Goal: Submit feedback/report problem: Submit feedback/report problem

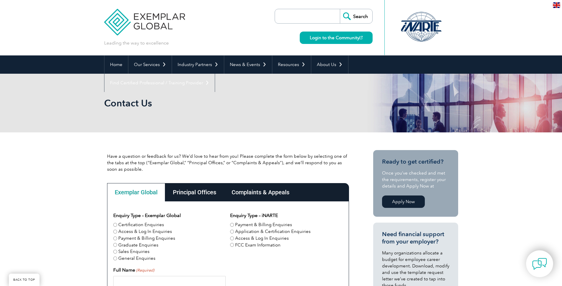
scroll to position [75, 0]
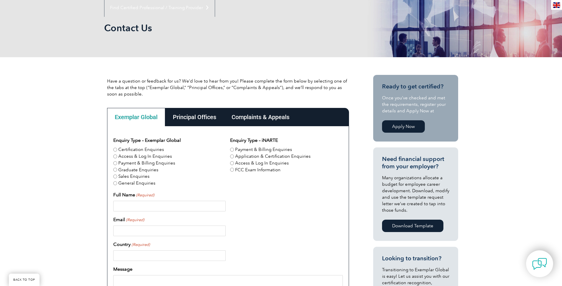
click at [122, 171] on label "Graduate Enquiries" at bounding box center [138, 170] width 40 height 7
click at [117, 171] on input "Graduate Enquiries" at bounding box center [115, 170] width 4 height 4
radio input "true"
click at [133, 155] on label "Access & Log In Enquiries" at bounding box center [145, 156] width 54 height 7
click at [117, 155] on input "Access & Log In Enquiries" at bounding box center [115, 157] width 4 height 4
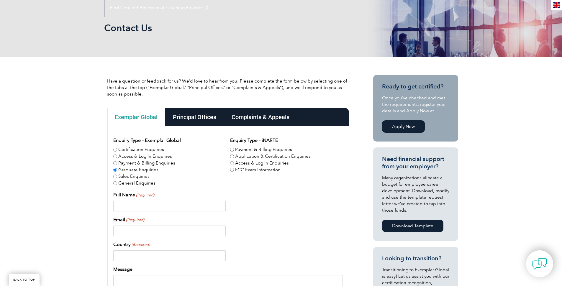
radio input "true"
click at [132, 150] on label "Certification Enquiries" at bounding box center [141, 149] width 46 height 7
click at [117, 150] on input "Certification Enquiries" at bounding box center [115, 150] width 4 height 4
radio input "true"
click at [250, 156] on label "Application & Certification Enquiries" at bounding box center [273, 156] width 76 height 7
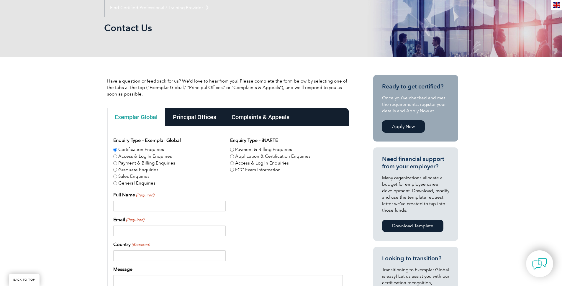
click at [234, 156] on input "Application & Certification Enquiries" at bounding box center [232, 157] width 4 height 4
radio input "true"
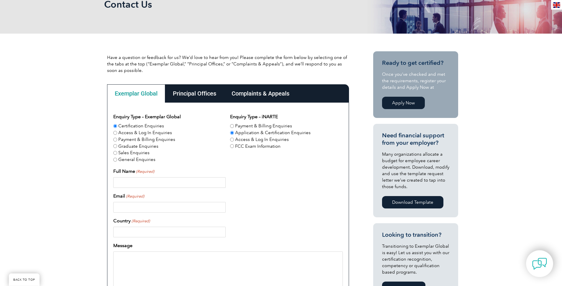
scroll to position [118, 0]
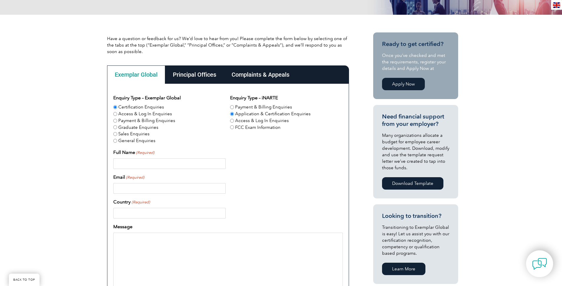
click at [138, 169] on input "Full Name (Required)" at bounding box center [169, 163] width 112 height 11
type input "Hamed Elikaei"
type input "info@isopr.com.au"
type input "Australia"
click at [189, 252] on textarea "Message" at bounding box center [228, 261] width 230 height 57
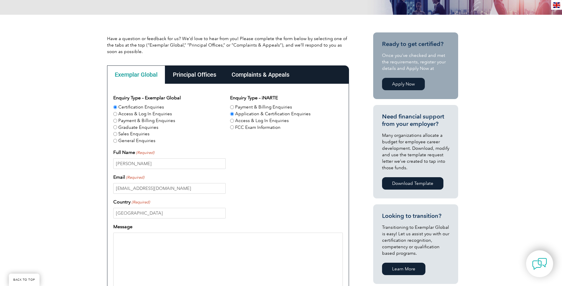
paste textarea "Dear Exemplar Global Team, I hope this message finds you well. I am the Directo…"
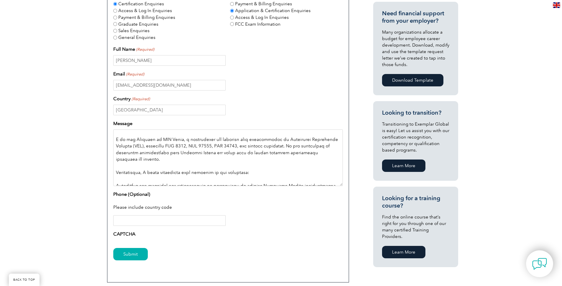
scroll to position [222, 0]
type textarea "Dear Exemplar Global Team, I hope this message finds you well. I am the Directo…"
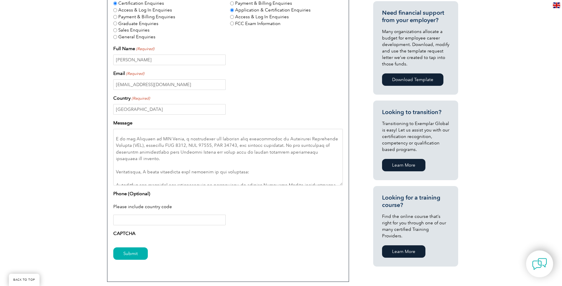
click at [188, 225] on input "Phone (Optional)" at bounding box center [169, 220] width 112 height 11
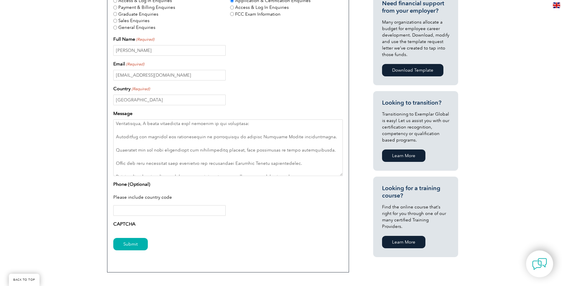
scroll to position [135, 0]
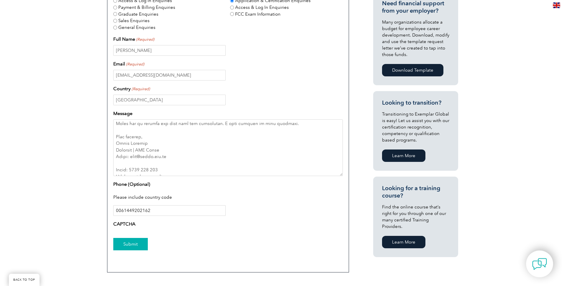
type input "0061449202162"
click at [142, 243] on input "Submit" at bounding box center [130, 244] width 35 height 12
click at [142, 250] on input "Submit" at bounding box center [130, 244] width 35 height 12
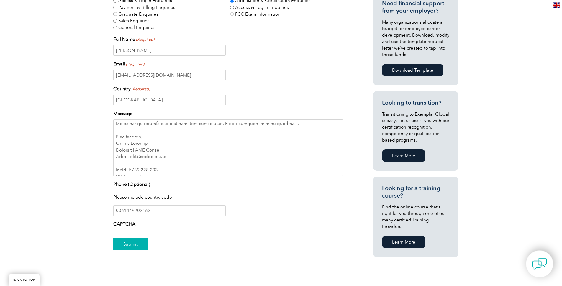
click at [142, 250] on input "Submit" at bounding box center [130, 244] width 35 height 12
click at [142, 249] on input "Submit" at bounding box center [130, 244] width 35 height 12
click at [158, 105] on input "Australia" at bounding box center [169, 100] width 112 height 11
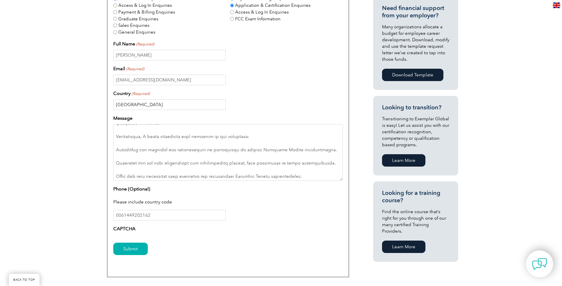
scroll to position [50, 0]
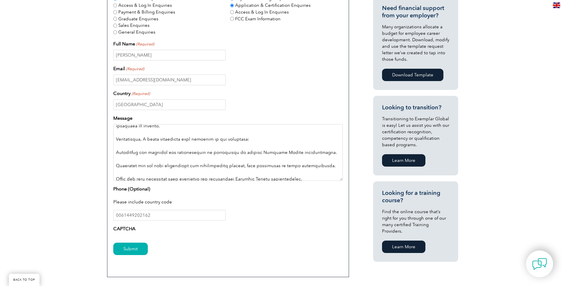
click at [184, 155] on textarea "Message" at bounding box center [228, 152] width 230 height 57
click at [122, 253] on input "Submit" at bounding box center [130, 249] width 35 height 12
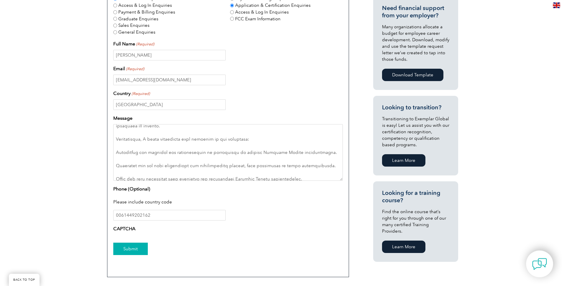
click at [123, 253] on input "Submit" at bounding box center [130, 249] width 35 height 12
click at [123, 252] on input "Submit" at bounding box center [130, 249] width 35 height 12
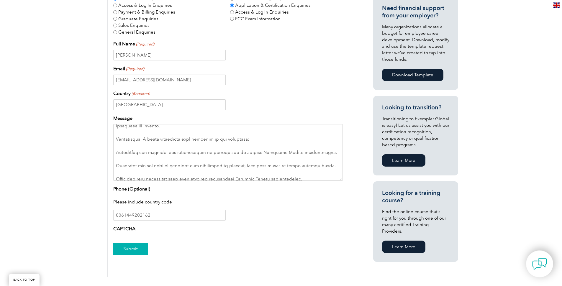
click at [123, 252] on input "Submit" at bounding box center [130, 249] width 35 height 12
click at [122, 252] on input "Submit" at bounding box center [130, 249] width 35 height 12
drag, startPoint x: 122, startPoint y: 252, endPoint x: 126, endPoint y: 249, distance: 4.8
click at [123, 251] on input "Submit" at bounding box center [130, 249] width 35 height 12
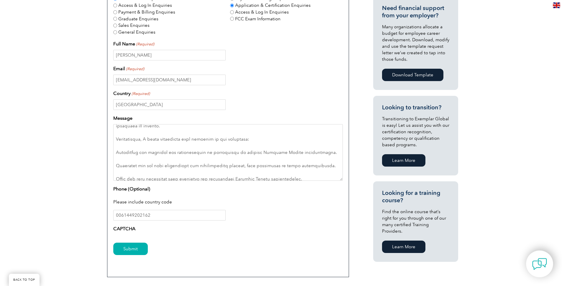
scroll to position [170, 0]
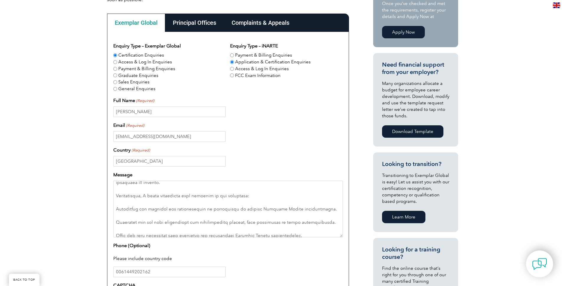
click at [214, 21] on div "Principal Offices" at bounding box center [194, 23] width 59 height 18
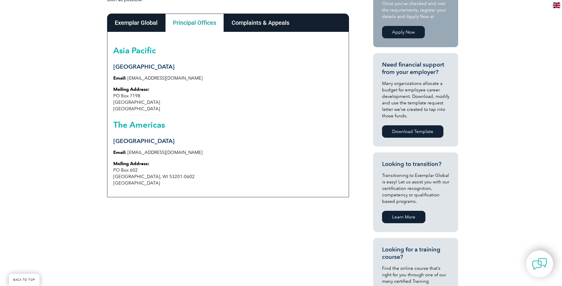
click at [251, 21] on div "Complaints & Appeals" at bounding box center [260, 23] width 73 height 18
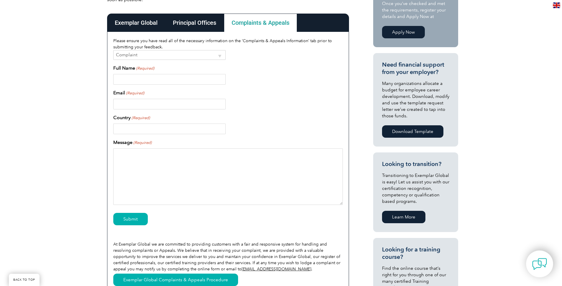
select select "Appeal"
click option "Appeal" at bounding box center [0, 0] width 0 height 0
click at [148, 27] on div "Exemplar Global" at bounding box center [136, 23] width 58 height 18
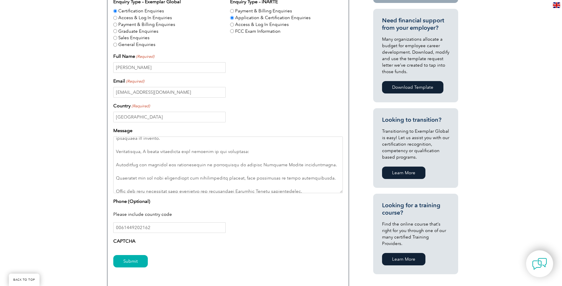
scroll to position [250, 0]
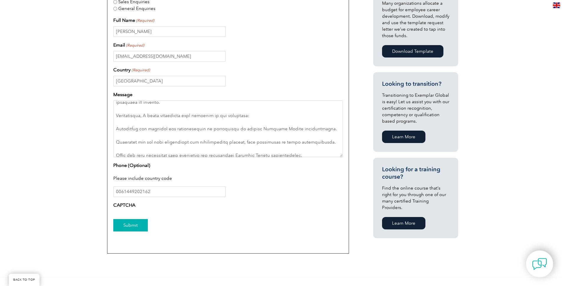
click at [139, 225] on input "Submit" at bounding box center [130, 225] width 35 height 12
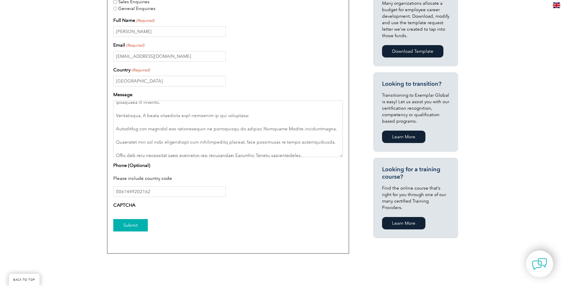
click at [139, 225] on input "Submit" at bounding box center [130, 225] width 35 height 12
drag, startPoint x: 139, startPoint y: 225, endPoint x: 158, endPoint y: 219, distance: 19.5
click at [140, 225] on input "Submit" at bounding box center [130, 225] width 35 height 12
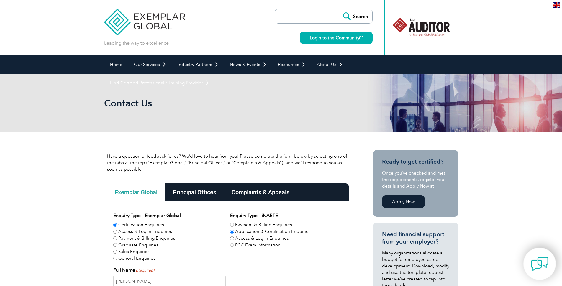
click at [535, 269] on img at bounding box center [540, 264] width 18 height 18
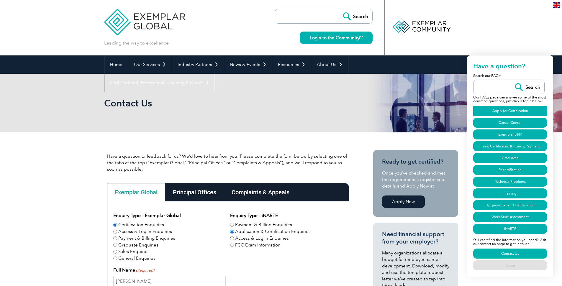
click at [513, 106] on link "Apply for Certification" at bounding box center [510, 111] width 74 height 10
click at [524, 106] on link "Apply for Certification" at bounding box center [510, 111] width 74 height 10
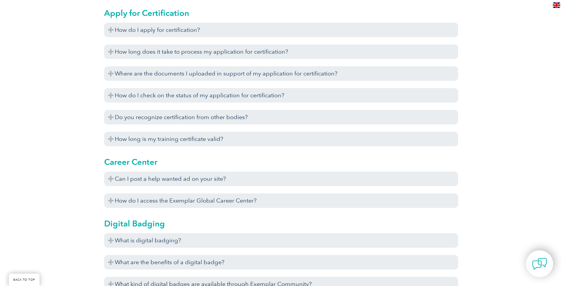
scroll to position [340, 0]
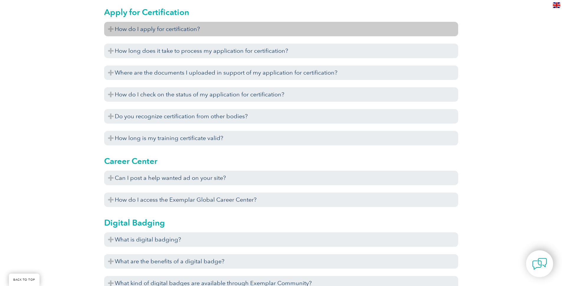
click at [185, 29] on h3 "How do I apply for certification?" at bounding box center [281, 29] width 354 height 14
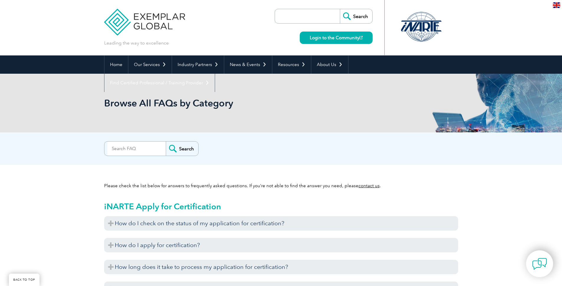
scroll to position [340, 0]
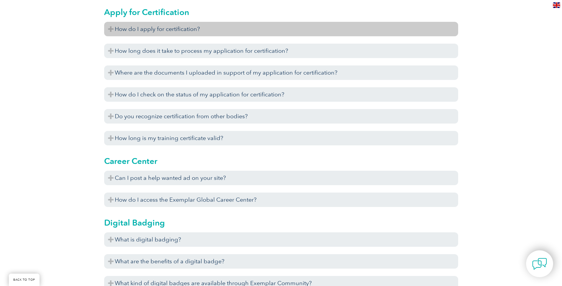
click at [214, 26] on h3 "How do I apply for certification?" at bounding box center [281, 29] width 354 height 14
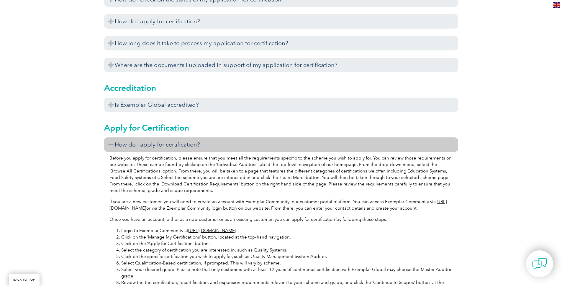
scroll to position [222, 0]
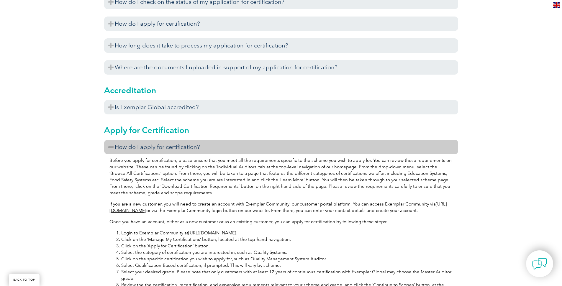
click at [229, 186] on p "Before you apply for certification, please ensure that you meet all the require…" at bounding box center [280, 176] width 343 height 39
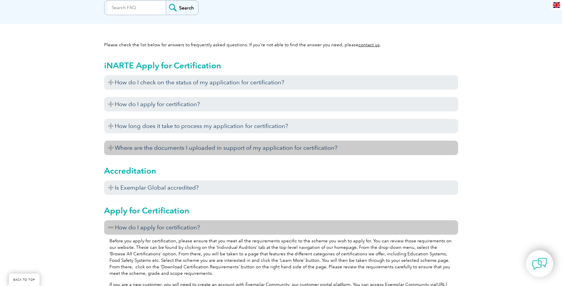
scroll to position [146, 0]
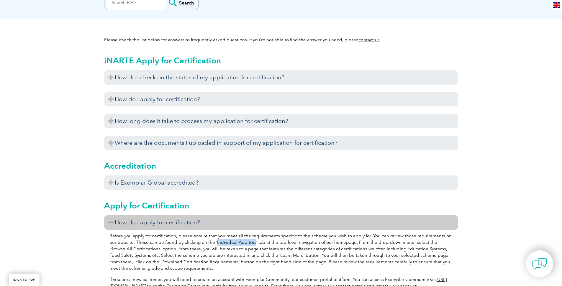
drag, startPoint x: 206, startPoint y: 243, endPoint x: 244, endPoint y: 243, distance: 38.1
click at [244, 243] on p "Before you apply for certification, please ensure that you meet all the require…" at bounding box center [280, 252] width 343 height 39
copy p "Individual Auditors"
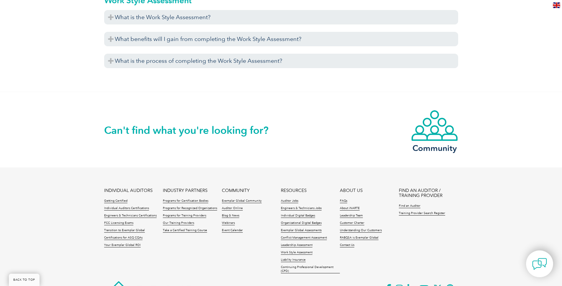
scroll to position [2481, 0]
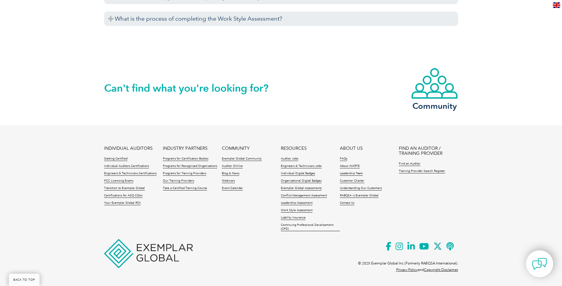
click at [345, 206] on li "Contact Us" at bounding box center [369, 204] width 59 height 7
click at [346, 205] on link "Contact Us" at bounding box center [347, 203] width 14 height 4
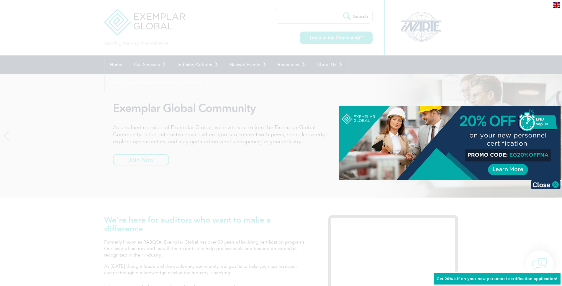
click at [284, 40] on div at bounding box center [281, 143] width 562 height 286
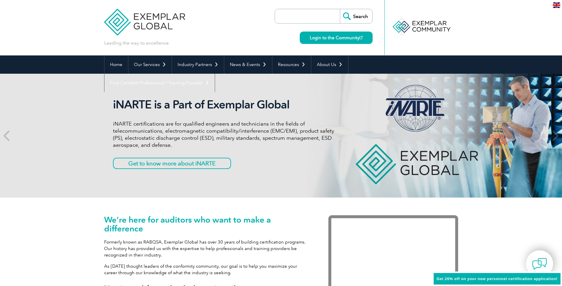
click at [318, 19] on input "search" at bounding box center [309, 16] width 62 height 14
paste input "Individual Auditors"
type input "Individual Auditors"
click at [340, 9] on input "Search" at bounding box center [356, 16] width 32 height 14
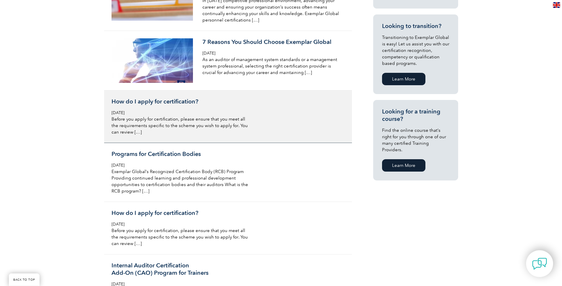
scroll to position [321, 0]
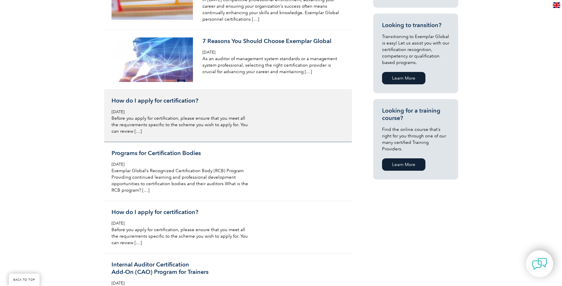
click at [205, 125] on p "Before you apply for certification, please ensure that you meet all the require…" at bounding box center [182, 124] width 140 height 19
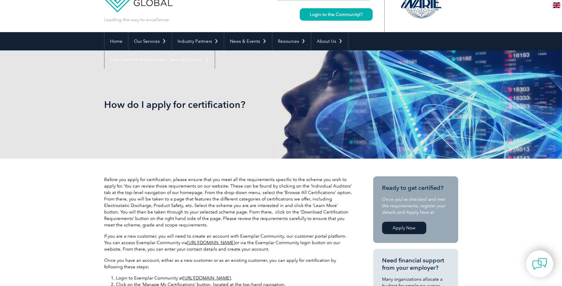
scroll to position [24, 0]
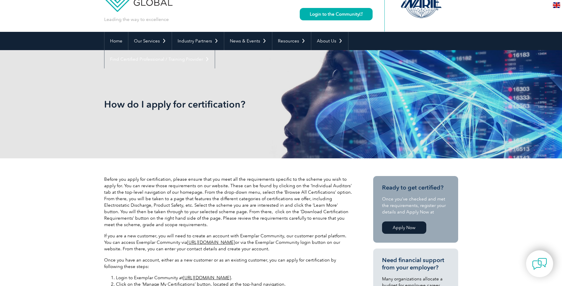
click at [261, 196] on p "Before you apply for certification, please ensure that you meet all the require…" at bounding box center [228, 202] width 248 height 52
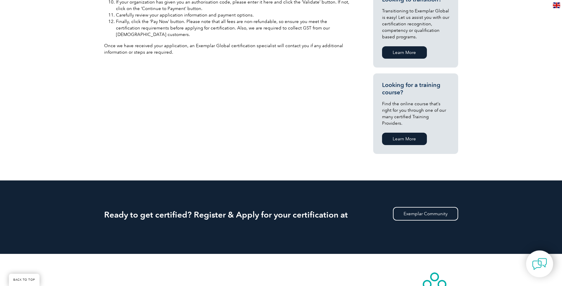
scroll to position [392, 0]
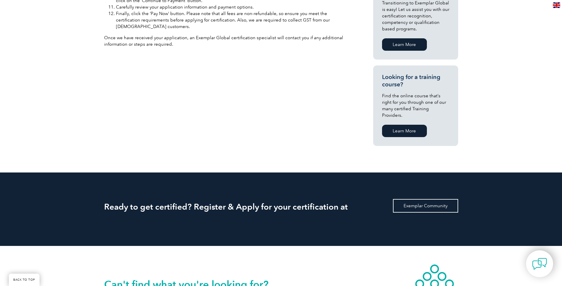
click at [411, 204] on link "Exemplar Community" at bounding box center [425, 206] width 65 height 14
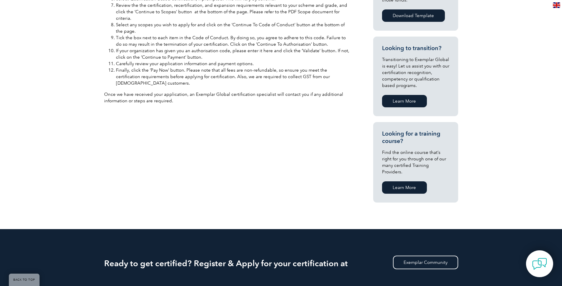
scroll to position [0, 0]
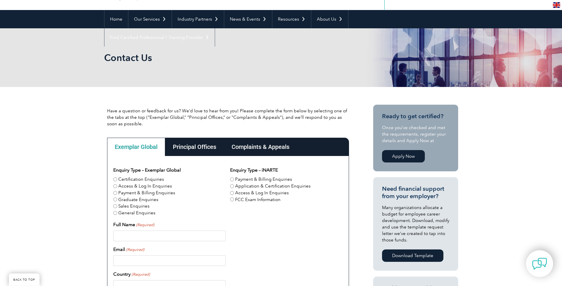
scroll to position [90, 0]
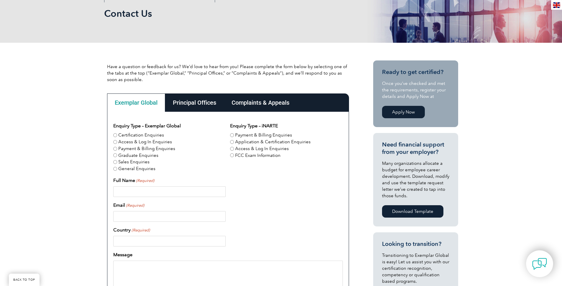
click at [243, 142] on label "Application & Certification Enquiries" at bounding box center [273, 142] width 76 height 7
click at [234, 142] on input "Application & Certification Enquiries" at bounding box center [232, 142] width 4 height 4
radio input "true"
click at [126, 138] on label "Certification Enquiries" at bounding box center [141, 135] width 46 height 7
click at [117, 137] on input "Certification Enquiries" at bounding box center [115, 135] width 4 height 4
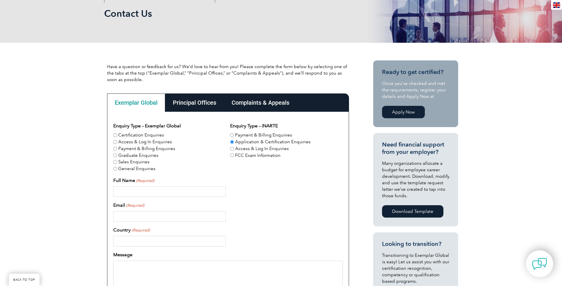
radio input "true"
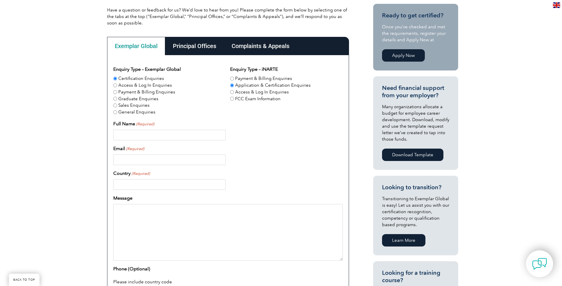
click at [158, 132] on input "Full Name (Required)" at bounding box center [169, 135] width 112 height 11
click at [171, 137] on input "Full Name (Required)" at bounding box center [169, 135] width 112 height 11
type input "Hamed Elikaei"
click at [169, 162] on input "Email (Required)" at bounding box center [169, 160] width 112 height 11
type input "info@isopr.com.au"
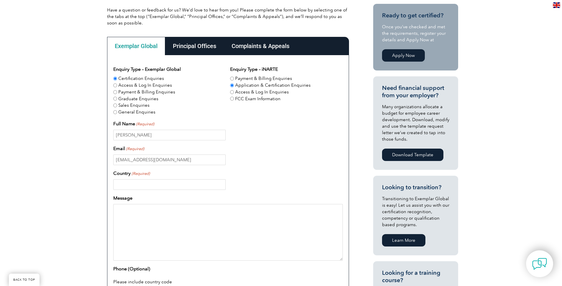
click at [159, 185] on input "Country (Required)" at bounding box center [169, 184] width 112 height 11
type input "Australia"
paste textarea "Dear Exemplar Global Team, I hope this message finds you well. I am the Directo…"
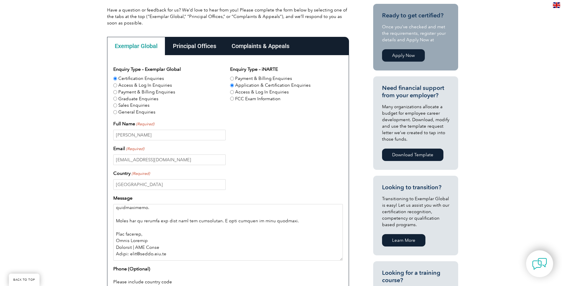
scroll to position [129, 0]
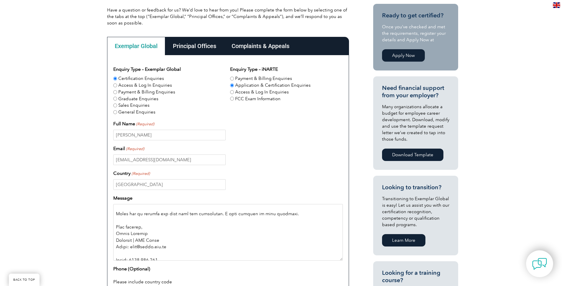
click at [163, 237] on textarea "Message" at bounding box center [228, 232] width 230 height 57
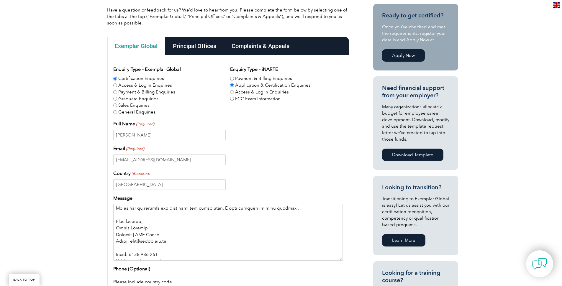
click at [147, 241] on textarea "Message" at bounding box center [228, 232] width 230 height 57
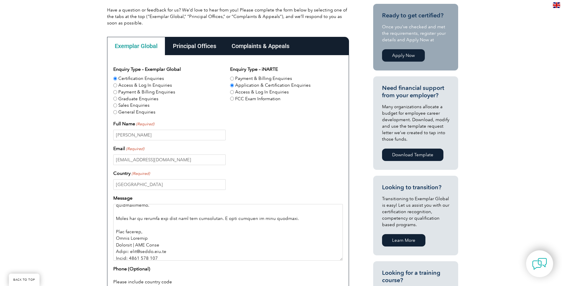
scroll to position [128, 0]
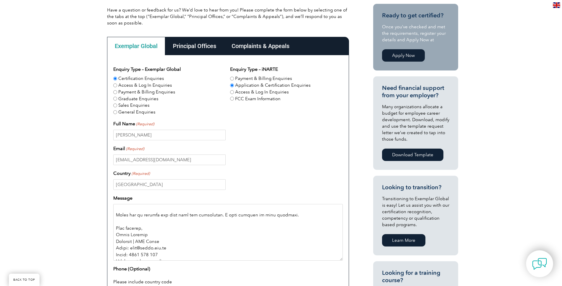
click at [188, 258] on textarea "Message" at bounding box center [228, 232] width 230 height 57
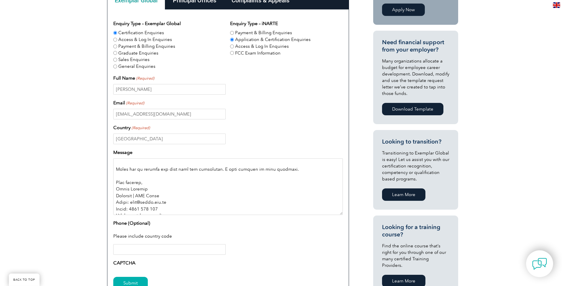
scroll to position [198, 0]
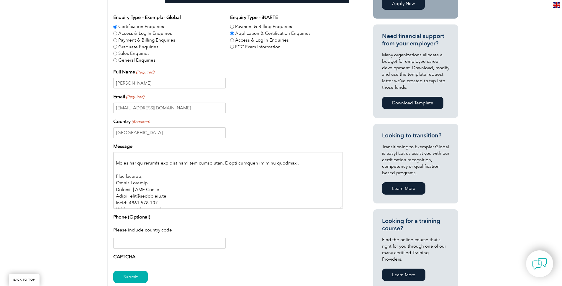
type textarea "Dear Exemplar Global Team, I hope this message finds you well. I am the Directo…"
click at [176, 246] on input "Phone (Optional)" at bounding box center [169, 243] width 112 height 11
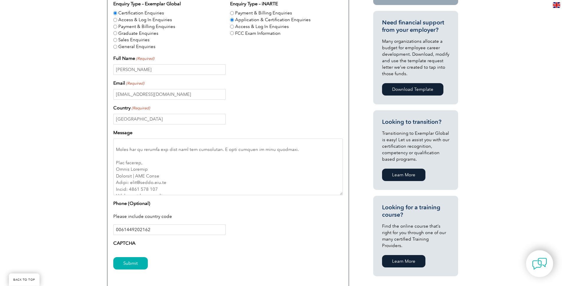
scroll to position [288, 0]
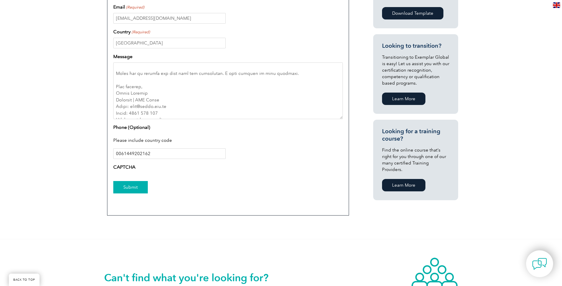
type input "0061449202162"
click at [129, 194] on input "Submit" at bounding box center [130, 187] width 35 height 12
click at [133, 194] on input "Submit" at bounding box center [130, 187] width 35 height 12
click at [123, 156] on input "0061449202162" at bounding box center [169, 153] width 112 height 11
click at [174, 116] on textarea "Message" at bounding box center [228, 91] width 230 height 57
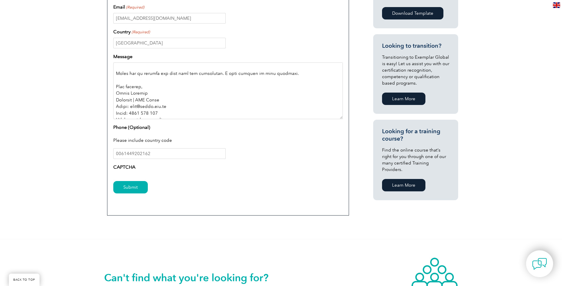
click at [166, 119] on textarea "Message" at bounding box center [228, 91] width 230 height 57
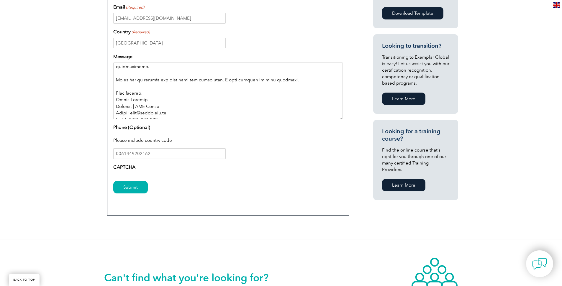
click at [160, 108] on textarea "Message" at bounding box center [228, 91] width 230 height 57
click at [148, 111] on textarea "Dear Exemplar Global Team, I hope this message finds you well. I am the Directo…" at bounding box center [228, 91] width 230 height 57
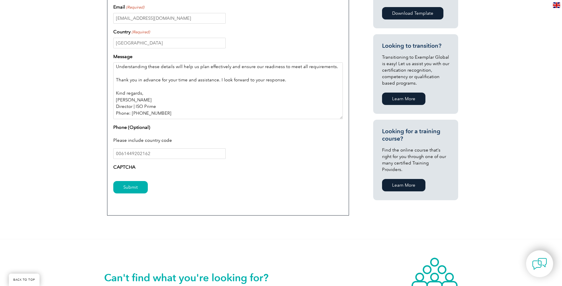
click at [148, 111] on textarea "Dear Exemplar Global Team, I hope this message finds you well. I am the Directo…" at bounding box center [228, 91] width 230 height 57
click at [145, 110] on textarea "Dear Exemplar Global Team, I hope this message finds you well. I am the Directo…" at bounding box center [228, 91] width 230 height 57
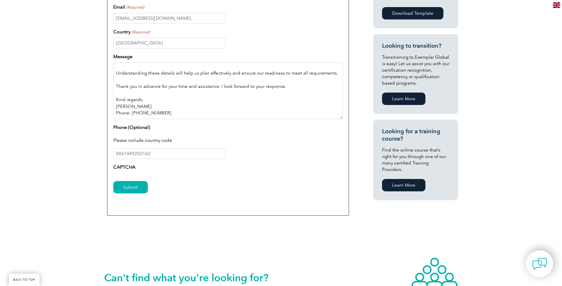
scroll to position [108, 0]
click at [154, 116] on textarea "Dear Exemplar Global Team, I hope this message finds you well. I am the Directo…" at bounding box center [228, 91] width 230 height 57
click at [170, 115] on textarea "Dear Exemplar Global Team, I hope this message finds you well. I am the Directo…" at bounding box center [228, 91] width 230 height 57
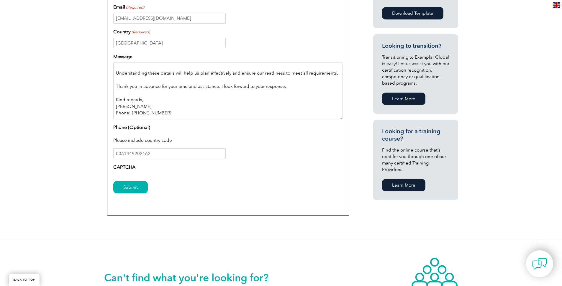
drag, startPoint x: 166, startPoint y: 116, endPoint x: 116, endPoint y: 117, distance: 49.6
click at [116, 117] on textarea "Dear Exemplar Global Team, I hope this message finds you well. I am the Directo…" at bounding box center [228, 91] width 230 height 57
click at [140, 186] on input "Submit" at bounding box center [130, 187] width 35 height 12
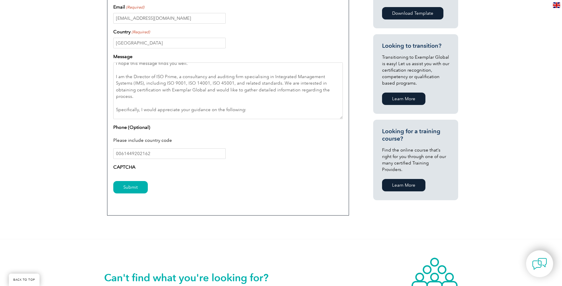
scroll to position [0, 0]
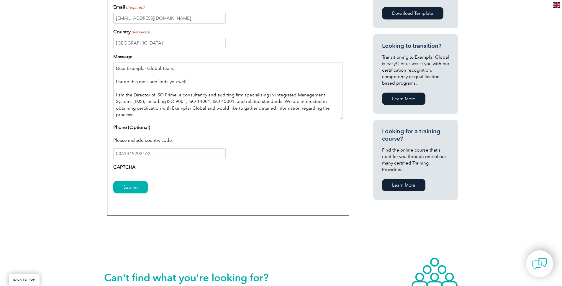
click at [154, 90] on textarea "Dear Exemplar Global Team, I hope this message finds you well. I am the Directo…" at bounding box center [228, 91] width 230 height 57
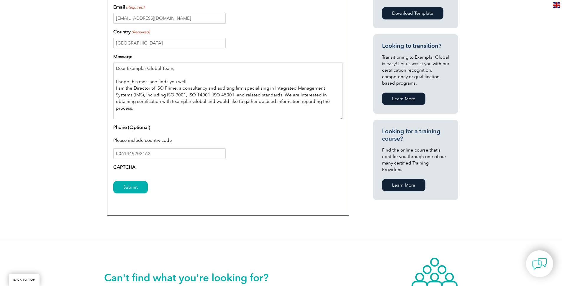
click at [158, 79] on textarea "Dear Exemplar Global Team, I hope this message finds you well. I am the Directo…" at bounding box center [228, 91] width 230 height 57
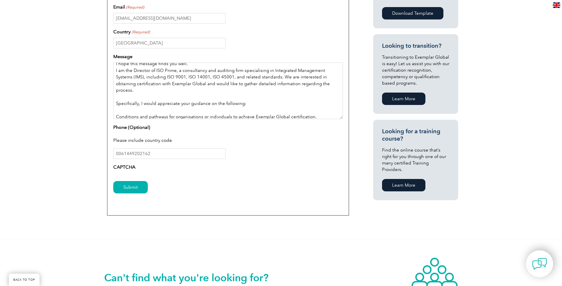
click at [135, 111] on textarea "Dear Exemplar Global Team, I hope this message finds you well. I am the Directo…" at bounding box center [228, 91] width 230 height 57
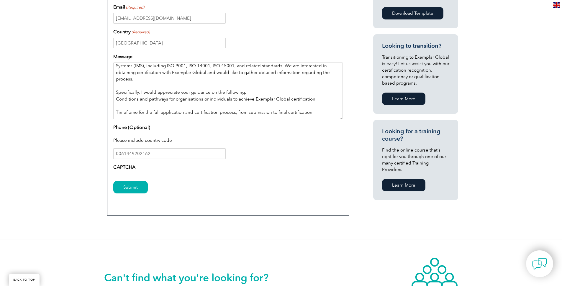
click at [149, 109] on textarea "Dear Exemplar Global Team, I hope this message finds you well. I am the Directo…" at bounding box center [228, 91] width 230 height 57
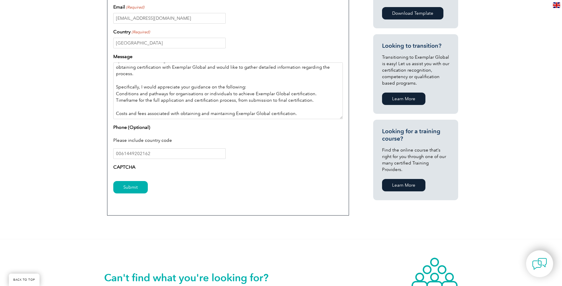
scroll to position [28, 0]
click at [149, 109] on textarea "Dear Exemplar Global Team, I hope this message finds you well. I am the Directo…" at bounding box center [228, 91] width 230 height 57
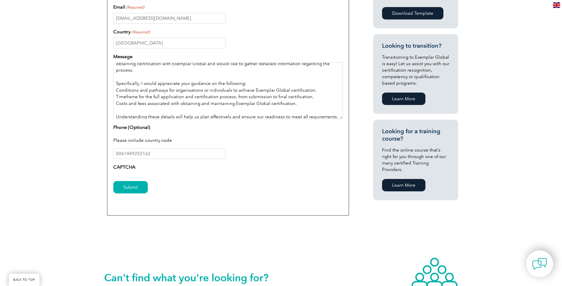
scroll to position [34, 0]
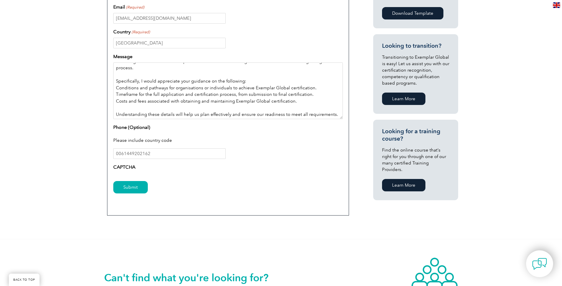
click at [143, 111] on textarea "Dear Exemplar Global Team, I hope this message finds you well. I am the Directo…" at bounding box center [228, 91] width 230 height 57
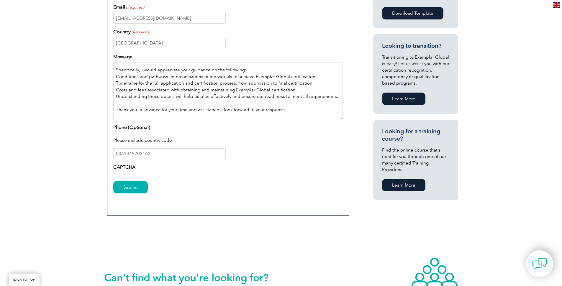
click at [154, 108] on textarea "Dear Exemplar Global Team, I hope this message finds you well. I am the Directo…" at bounding box center [228, 91] width 230 height 57
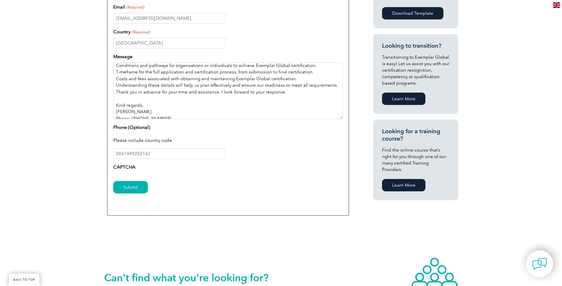
click at [148, 103] on textarea "Dear Exemplar Global Team, I hope this message finds you well. I am the Directo…" at bounding box center [228, 91] width 230 height 57
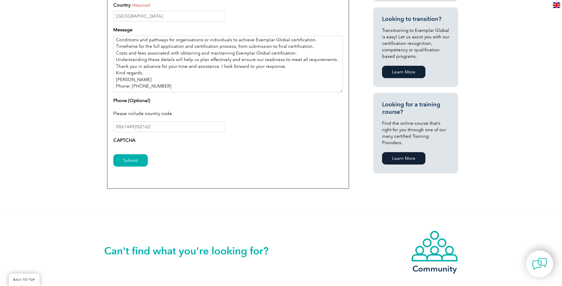
scroll to position [316, 0]
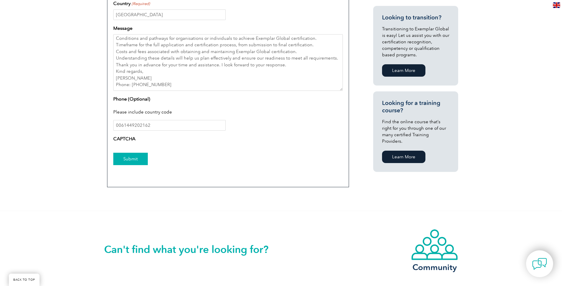
click at [132, 164] on input "Submit" at bounding box center [130, 159] width 35 height 12
click at [143, 161] on input "Submit" at bounding box center [130, 159] width 35 height 12
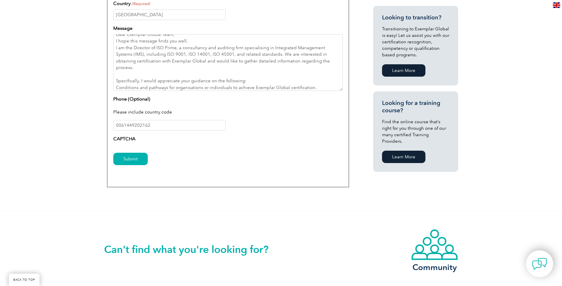
scroll to position [0, 0]
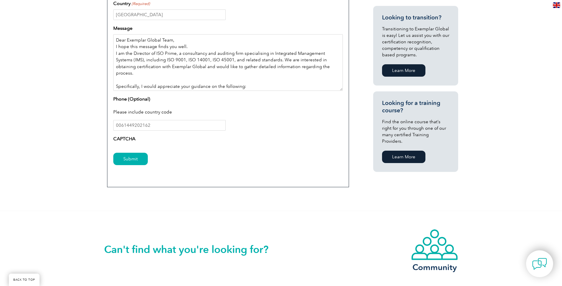
click at [139, 82] on textarea "Dear Exemplar Global Team, I hope this message finds you well. I am the Directo…" at bounding box center [228, 62] width 230 height 57
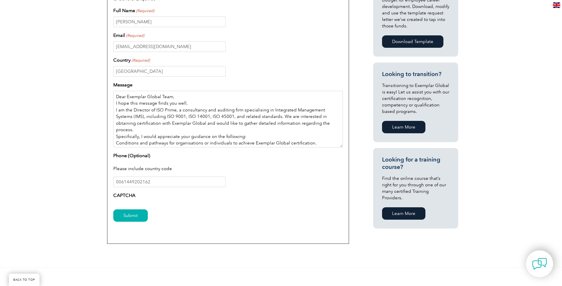
scroll to position [165, 0]
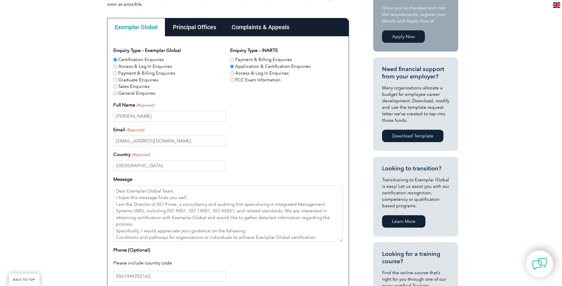
click at [273, 158] on div "Country (Required) Australia" at bounding box center [228, 161] width 230 height 20
click at [163, 199] on textarea "Dear Exemplar Global Team, I hope this message finds you well. I am the Directo…" at bounding box center [228, 213] width 230 height 57
drag, startPoint x: 163, startPoint y: 197, endPoint x: 163, endPoint y: 185, distance: 12.4
click at [163, 185] on textarea "Dear Exemplar Global Team, I hope this message finds you well. I am the Directo…" at bounding box center [228, 213] width 230 height 57
click at [163, 194] on textarea "Dear Exemplar Global Team, I hope this message finds you well. I am the Directo…" at bounding box center [228, 213] width 230 height 57
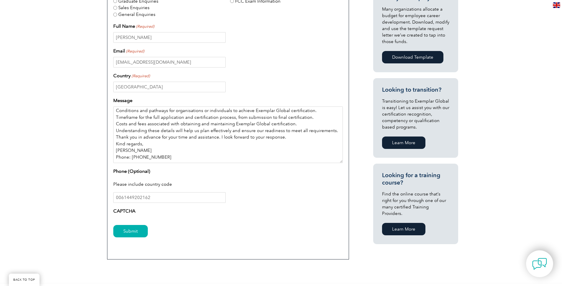
scroll to position [246, 0]
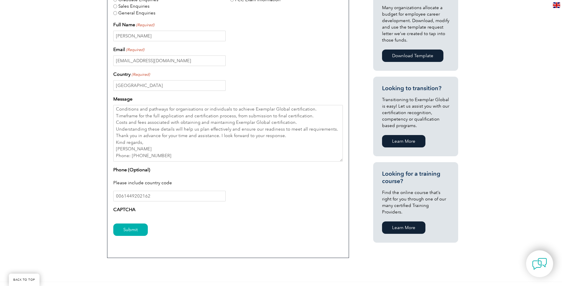
click at [145, 223] on div "Submit" at bounding box center [228, 230] width 230 height 26
click at [141, 228] on input "Submit" at bounding box center [130, 230] width 35 height 12
click at [140, 228] on input "Submit" at bounding box center [130, 230] width 35 height 12
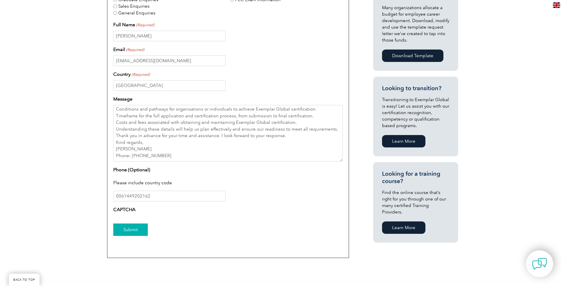
click at [140, 228] on input "Submit" at bounding box center [130, 230] width 35 height 12
click at [141, 228] on input "Submit" at bounding box center [130, 230] width 35 height 12
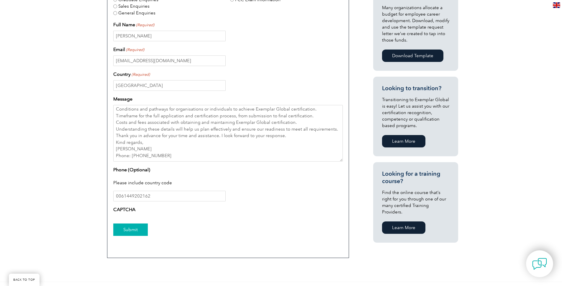
click at [142, 228] on input "Submit" at bounding box center [130, 230] width 35 height 12
click at [141, 229] on input "Submit" at bounding box center [130, 230] width 35 height 12
click at [141, 230] on input "Submit" at bounding box center [130, 230] width 35 height 12
click at [140, 230] on input "Submit" at bounding box center [130, 230] width 35 height 12
click at [181, 146] on textarea "Dear Exemplar Global Team, I hope this message finds you well. I am the Directo…" at bounding box center [228, 133] width 230 height 57
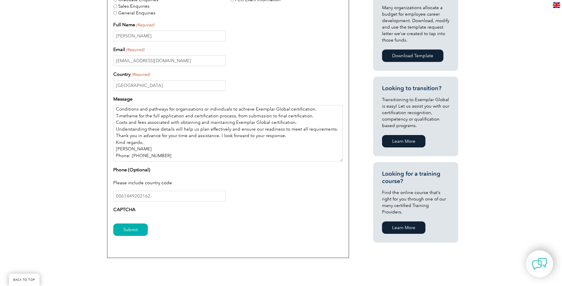
click at [168, 159] on textarea "Dear Exemplar Global Team, I hope this message finds you well. I am the Directo…" at bounding box center [228, 133] width 230 height 57
drag, startPoint x: 197, startPoint y: 157, endPoint x: 186, endPoint y: 154, distance: 11.6
click at [186, 154] on textarea "Dear Exemplar Global Team, I hope this message finds you well. I am the Directo…" at bounding box center [228, 133] width 230 height 57
click at [220, 140] on textarea "Dear Exemplar Global Team, I hope this message finds you well. I am the Directo…" at bounding box center [228, 133] width 230 height 57
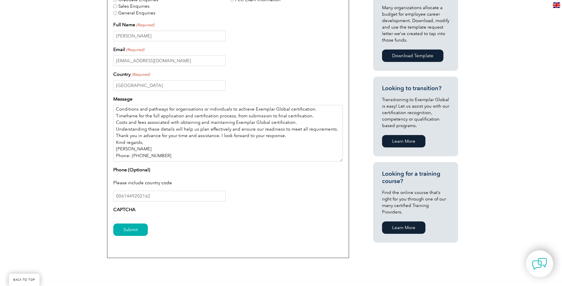
click at [220, 140] on textarea "Dear Exemplar Global Team, I hope this message finds you well. I am the Directo…" at bounding box center [228, 133] width 230 height 57
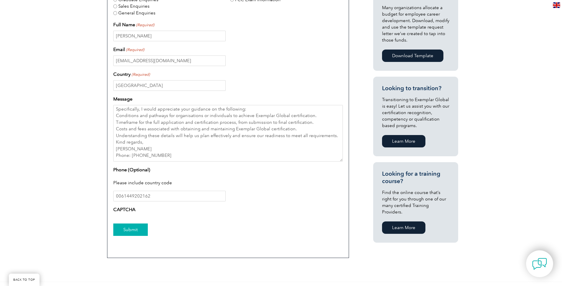
click at [131, 231] on input "Submit" at bounding box center [130, 230] width 35 height 12
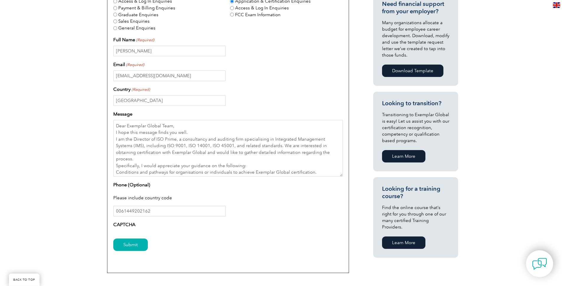
scroll to position [227, 0]
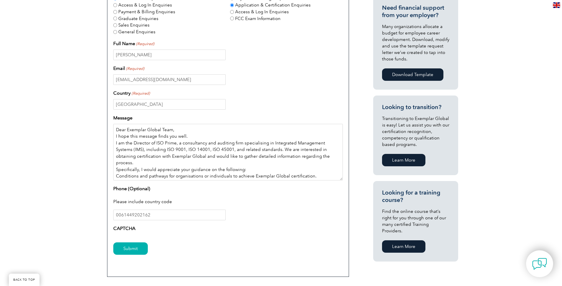
click at [161, 137] on textarea "Dear Exemplar Global Team, I hope this message finds you well. I am the Directo…" at bounding box center [228, 152] width 230 height 57
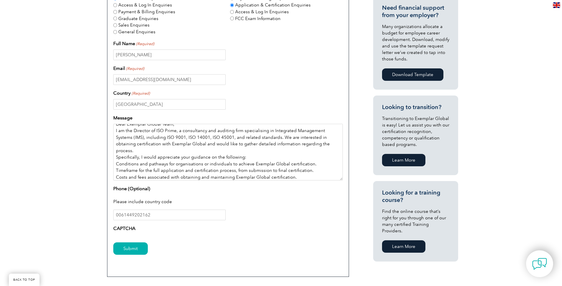
scroll to position [35, 0]
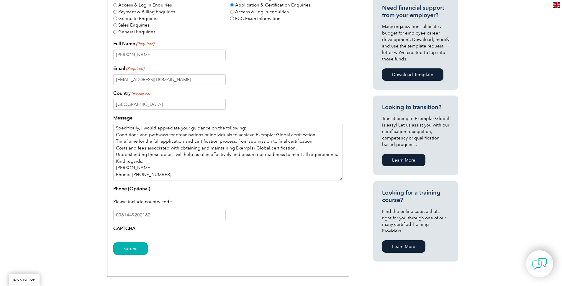
click at [179, 174] on textarea "Dear Exemplar Global Team, I am the Director of ISO Prime, a consultancy and au…" at bounding box center [228, 152] width 230 height 57
click at [131, 253] on input "Submit" at bounding box center [130, 249] width 35 height 12
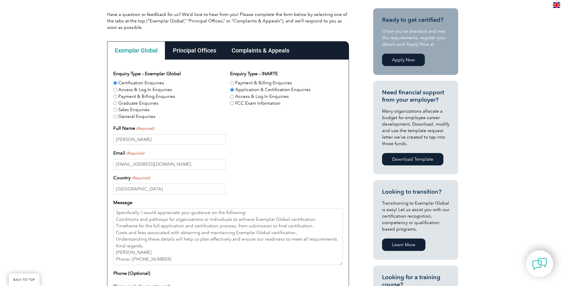
scroll to position [142, 0]
click at [162, 191] on input "Australia" at bounding box center [169, 189] width 112 height 11
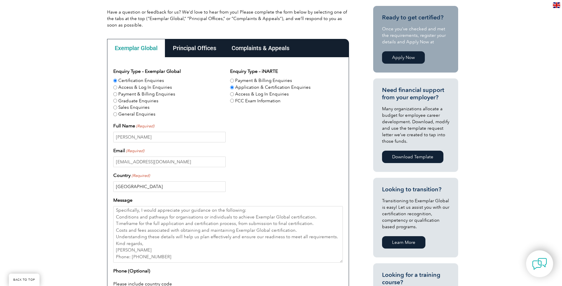
scroll to position [165, 0]
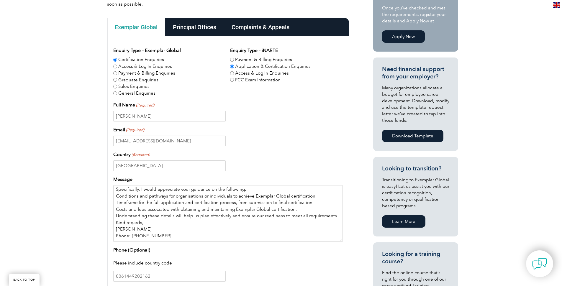
click at [191, 198] on textarea "Dear Exemplar Global Team, I am the Director of ISO Prime, a consultancy and au…" at bounding box center [228, 213] width 230 height 57
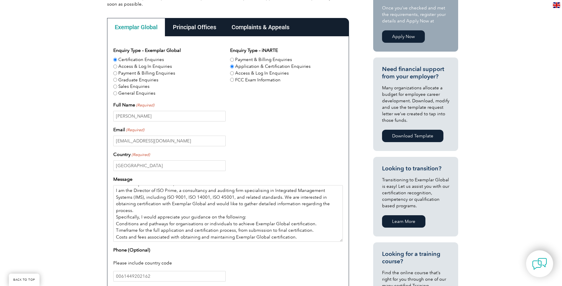
scroll to position [7, 0]
click at [174, 212] on textarea "Dear Exemplar Global Team, I am the Director of ISO Prime, a consultancy and au…" at bounding box center [228, 213] width 230 height 57
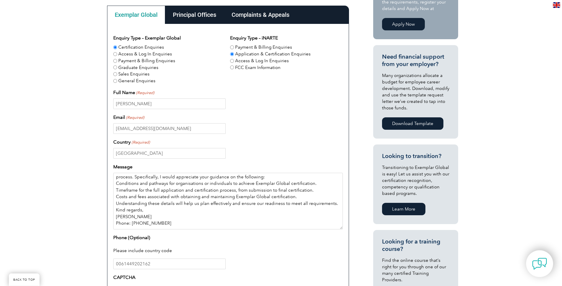
scroll to position [198, 0]
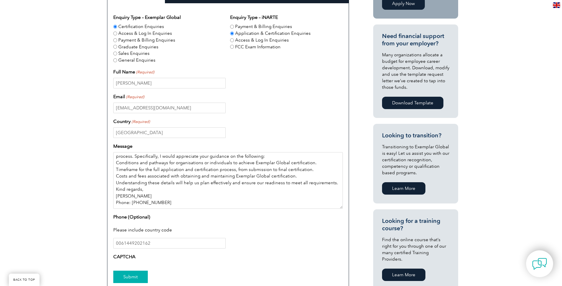
type textarea "Dear Exemplar Global Team, I am the Director of ISO Prime, a consultancy and au…"
click at [139, 279] on input "Submit" at bounding box center [130, 277] width 35 height 12
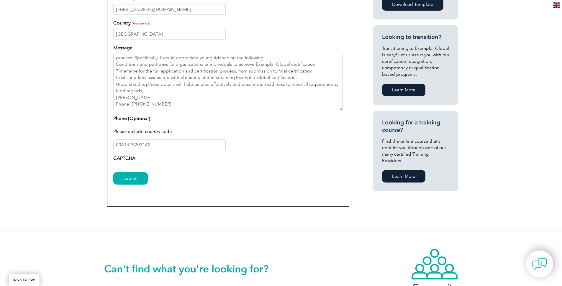
scroll to position [297, 0]
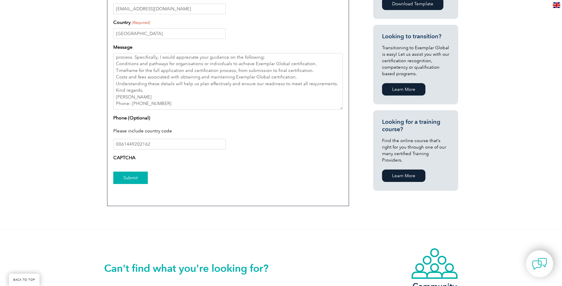
click at [137, 178] on input "Submit" at bounding box center [130, 178] width 35 height 12
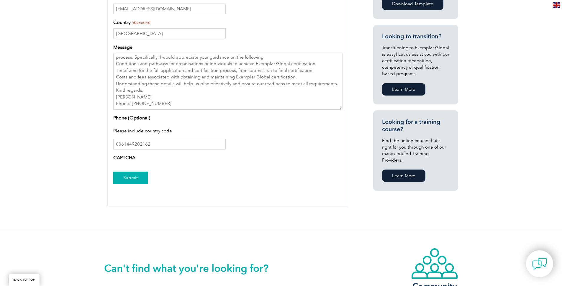
click at [137, 178] on input "Submit" at bounding box center [130, 178] width 35 height 12
click at [125, 167] on form "Enquiry Type – Exemplar Global Certification Enquiries Access & Log In Enquirie…" at bounding box center [228, 53] width 230 height 276
click at [126, 164] on div "CAPTCHA" at bounding box center [228, 158] width 230 height 9
click at [198, 103] on textarea "Dear Exemplar Global Team, I am the Director of ISO Prime, a consultancy and au…" at bounding box center [228, 81] width 230 height 57
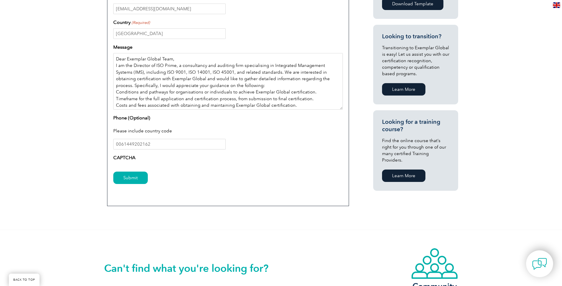
drag, startPoint x: 179, startPoint y: 108, endPoint x: 87, endPoint y: 43, distance: 112.2
click at [113, 53] on textarea "Dear Exemplar Global Team, I am the Director of ISO Prime, a consultancy and au…" at bounding box center [228, 81] width 230 height 57
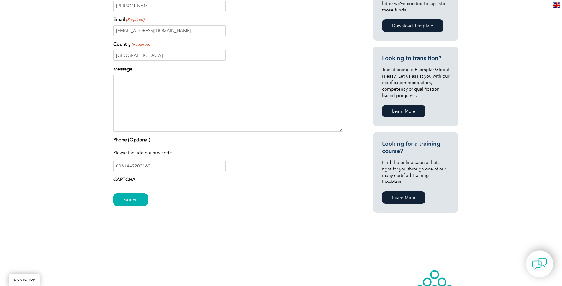
scroll to position [275, 0]
click at [169, 85] on textarea "Message" at bounding box center [228, 104] width 230 height 57
paste textarea "Dear Exemplar Global Team, I am the Director of ISO Prime, a consultancy and au…"
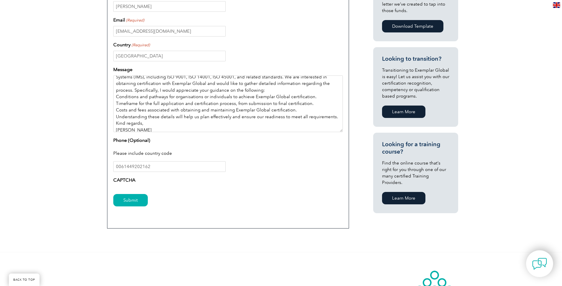
scroll to position [0, 0]
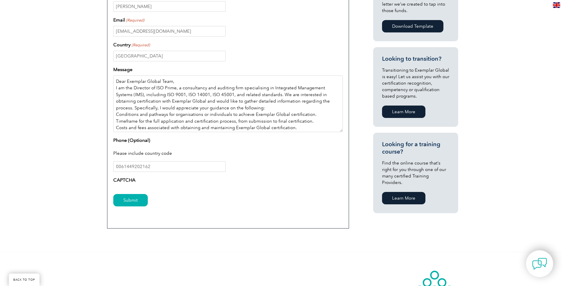
click at [210, 84] on textarea "Dear Exemplar Global Team, I am the Director of ISO Prime, a consultancy and au…" at bounding box center [228, 104] width 230 height 57
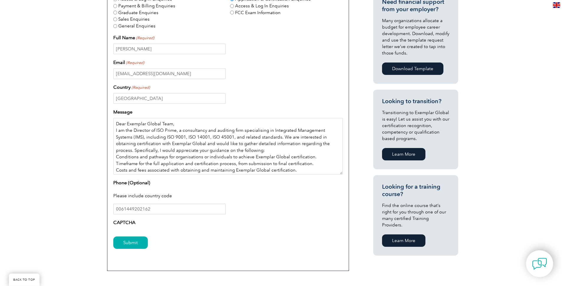
scroll to position [261, 0]
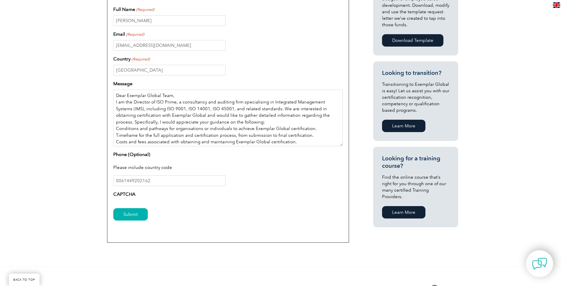
click at [187, 107] on textarea "Dear Exemplar Global Team, I am the Director of ISO Prime, a consultancy and au…" at bounding box center [228, 118] width 230 height 57
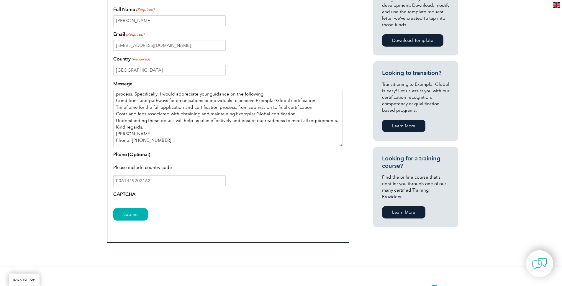
scroll to position [28, 0]
click at [212, 128] on textarea "Dear Exemplar Global Team, I am the Director of ISO Prime, a consultancy and au…" at bounding box center [228, 118] width 230 height 57
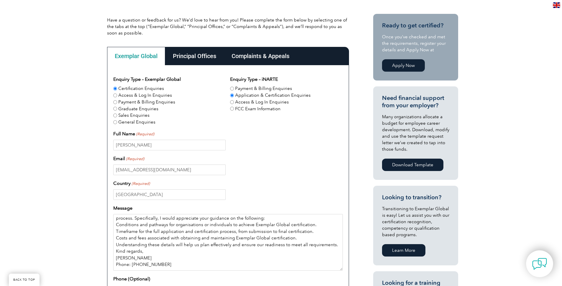
scroll to position [222, 0]
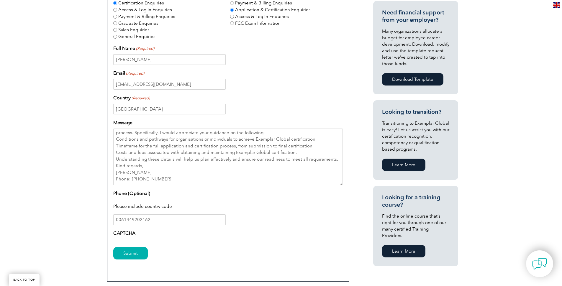
click at [136, 262] on div "Submit" at bounding box center [228, 254] width 230 height 26
click at [136, 260] on input "Submit" at bounding box center [130, 253] width 35 height 12
click at [136, 259] on input "Submit" at bounding box center [130, 253] width 35 height 12
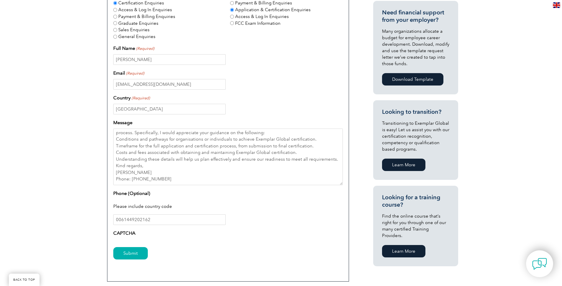
drag, startPoint x: 136, startPoint y: 259, endPoint x: 136, endPoint y: 179, distance: 79.7
click at [136, 255] on input "Submit" at bounding box center [130, 253] width 35 height 12
click at [201, 148] on textarea "Dear Exemplar Global Team, I am the Director of ISO Prime, a consultancy and au…" at bounding box center [228, 157] width 230 height 57
click at [199, 144] on textarea "Dear Exemplar Global Team, I am the Director of ISO Prime, a consultancy and au…" at bounding box center [228, 157] width 230 height 57
click at [182, 141] on textarea "Dear Exemplar Global Team, I am the Director of ISO Prime, a consultancy and au…" at bounding box center [228, 157] width 230 height 57
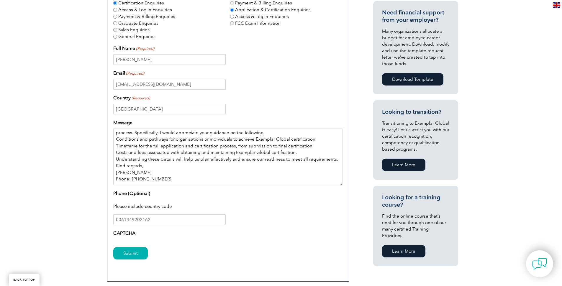
click at [315, 143] on textarea "Dear Exemplar Global Team, I am the Director of ISO Prime, a consultancy and au…" at bounding box center [228, 157] width 230 height 57
click at [305, 150] on textarea "Dear Exemplar Global Team, I am the Director of ISO Prime, a consultancy and au…" at bounding box center [228, 157] width 230 height 57
click at [282, 156] on textarea "Dear Exemplar Global Team, I am the Director of ISO Prime, a consultancy and au…" at bounding box center [228, 157] width 230 height 57
type textarea "Dear Exemplar Global Team, I am the Director of ISO Prime, a consultancy and au…"
click at [128, 258] on input "Submit" at bounding box center [130, 253] width 35 height 12
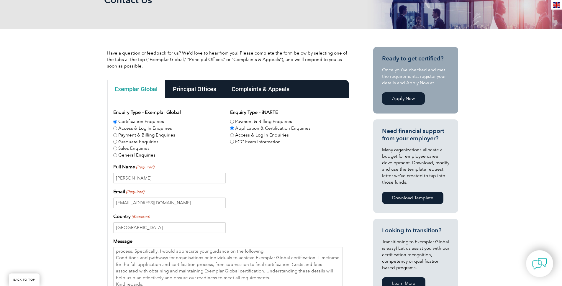
scroll to position [104, 0]
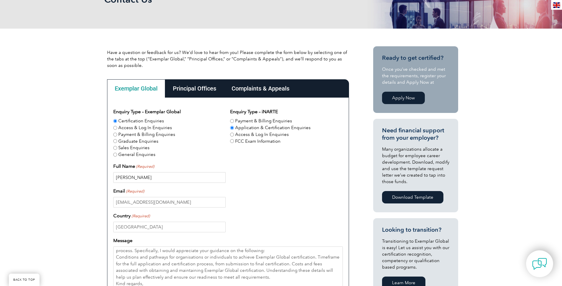
click at [151, 183] on input "Hamed Elikaei" at bounding box center [169, 177] width 112 height 11
click at [157, 206] on input "info@isopr.com.au" at bounding box center [169, 202] width 112 height 11
click at [129, 204] on input "info@isopr.com.au" at bounding box center [169, 202] width 112 height 11
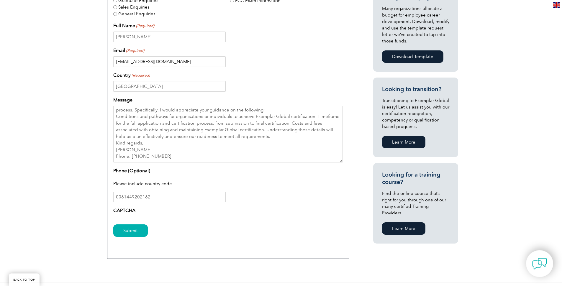
scroll to position [246, 0]
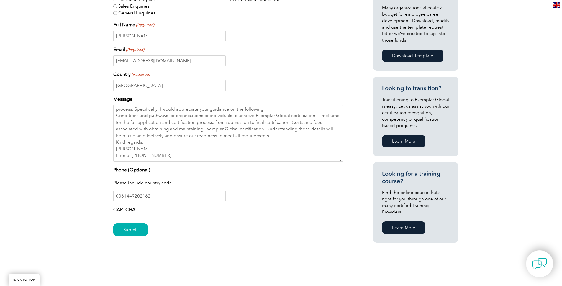
click at [138, 225] on div "Submit" at bounding box center [228, 230] width 230 height 26
click at [140, 230] on input "Submit" at bounding box center [130, 230] width 35 height 12
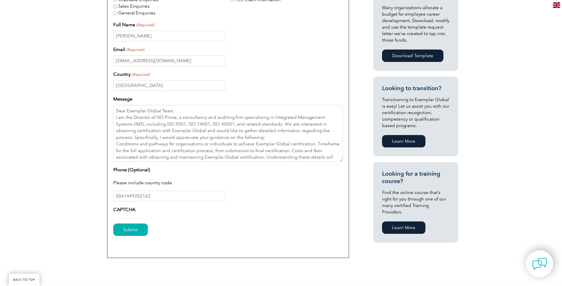
scroll to position [217, 0]
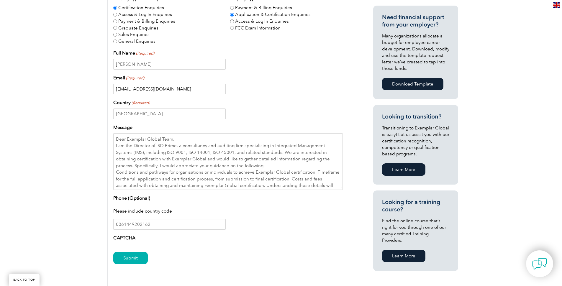
click at [169, 92] on input "hamedelikaei20@gmail.com" at bounding box center [169, 89] width 112 height 11
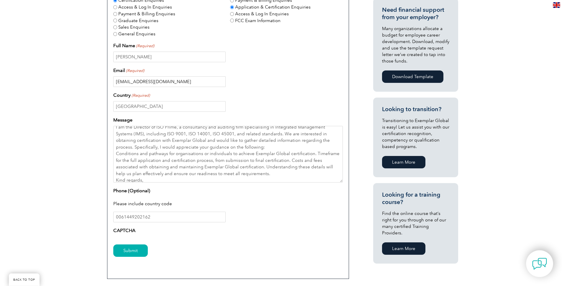
scroll to position [227, 0]
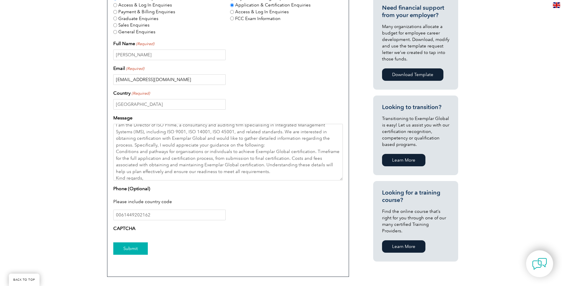
type input "info@isopr.com.au"
click at [136, 250] on input "Submit" at bounding box center [130, 249] width 35 height 12
click at [137, 250] on input "Submit" at bounding box center [130, 249] width 35 height 12
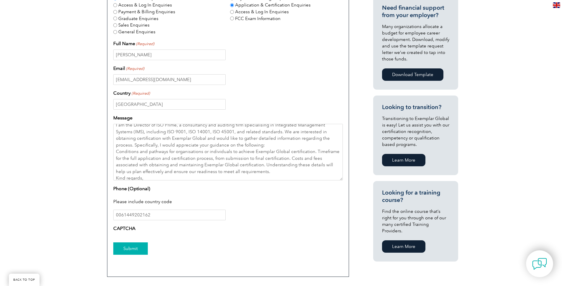
click at [140, 251] on input "Submit" at bounding box center [130, 249] width 35 height 12
click at [138, 252] on input "Submit" at bounding box center [130, 249] width 35 height 12
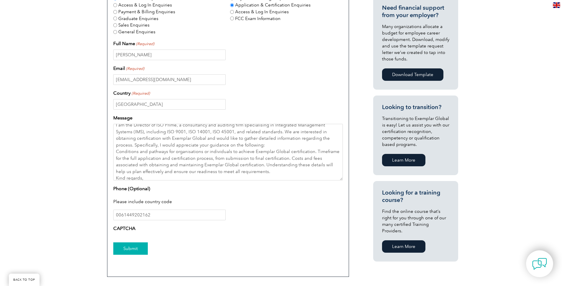
click at [137, 253] on input "Submit" at bounding box center [130, 249] width 35 height 12
click at [136, 252] on input "Submit" at bounding box center [130, 249] width 35 height 12
click at [134, 253] on input "Submit" at bounding box center [130, 249] width 35 height 12
click at [135, 252] on input "Submit" at bounding box center [130, 249] width 35 height 12
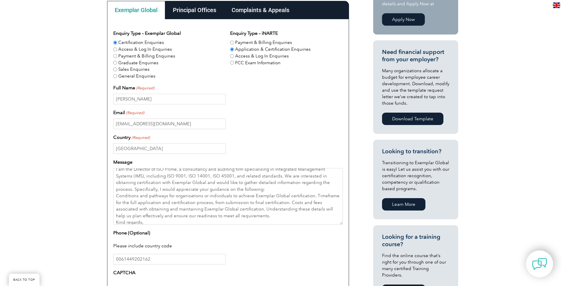
scroll to position [104, 0]
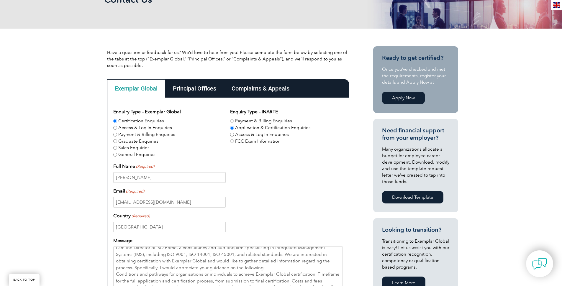
click at [259, 142] on label "FCC Exam Information" at bounding box center [257, 141] width 45 height 7
click at [234, 142] on input "FCC Exam Information" at bounding box center [232, 141] width 4 height 4
radio input "true"
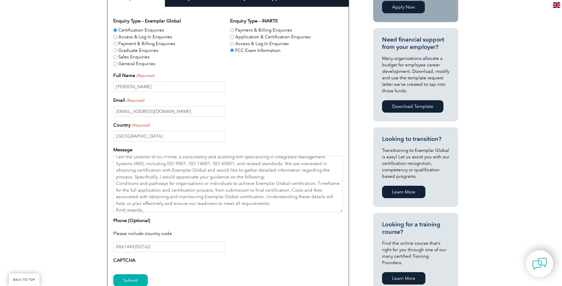
scroll to position [198, 0]
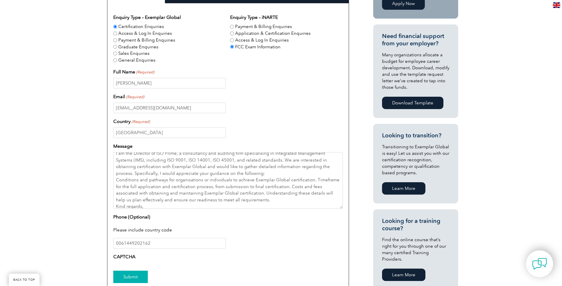
click at [138, 276] on input "Submit" at bounding box center [130, 277] width 35 height 12
drag, startPoint x: 139, startPoint y: 276, endPoint x: 149, endPoint y: 247, distance: 30.6
click at [140, 273] on input "Submit" at bounding box center [130, 277] width 35 height 12
click at [138, 49] on label "Graduate Enquiries" at bounding box center [138, 47] width 40 height 7
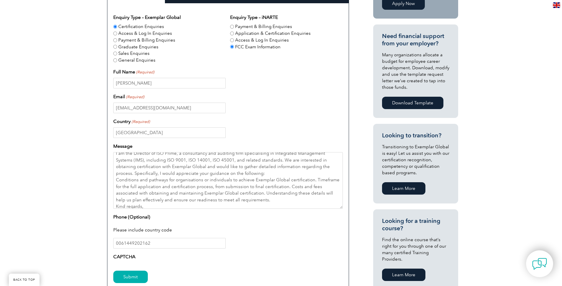
click at [117, 49] on input "Graduate Enquiries" at bounding box center [115, 47] width 4 height 4
radio input "true"
click at [131, 283] on input "Submit" at bounding box center [130, 277] width 35 height 12
click at [135, 279] on input "Submit" at bounding box center [130, 277] width 35 height 12
drag, startPoint x: 135, startPoint y: 279, endPoint x: 138, endPoint y: 243, distance: 36.1
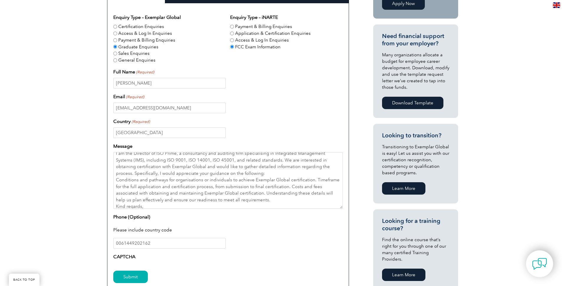
click at [135, 277] on input "Submit" at bounding box center [130, 277] width 35 height 12
click at [132, 44] on div "Graduate Enquiries" at bounding box center [169, 46] width 112 height 7
click at [137, 58] on label "General Enquiries" at bounding box center [136, 60] width 37 height 7
click at [117, 58] on input "General Enquiries" at bounding box center [115, 60] width 4 height 4
radio input "true"
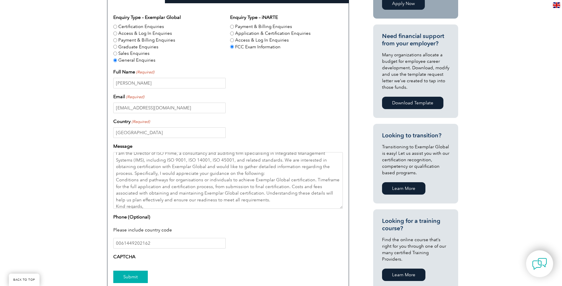
click at [134, 281] on input "Submit" at bounding box center [130, 277] width 35 height 12
drag, startPoint x: 133, startPoint y: 280, endPoint x: 134, endPoint y: 276, distance: 3.4
click at [133, 280] on input "Submit" at bounding box center [130, 277] width 35 height 12
click at [134, 275] on input "Submit" at bounding box center [130, 277] width 35 height 12
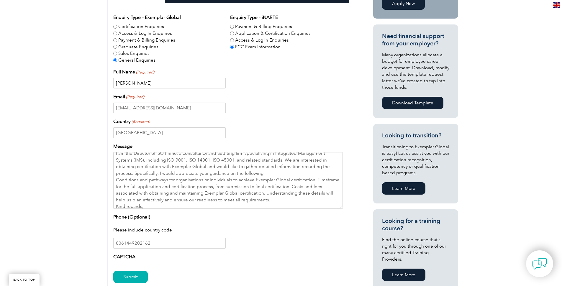
click at [162, 84] on input "Hamed Elikaei" at bounding box center [169, 83] width 112 height 11
click at [132, 86] on input "Hamed Elikaei" at bounding box center [169, 83] width 112 height 11
drag, startPoint x: 177, startPoint y: 86, endPoint x: 243, endPoint y: 88, distance: 65.8
click at [226, 88] on input "Hamed Elikaei" at bounding box center [169, 83] width 112 height 11
click at [187, 109] on input "info@isopr.com.au" at bounding box center [169, 108] width 112 height 11
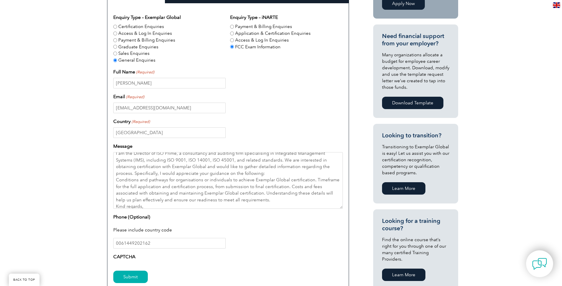
click at [215, 141] on div "Enquiry Type – Exemplar Global Certification Enquiries Access & Log In Enquirie…" at bounding box center [228, 138] width 230 height 249
click at [210, 138] on input "Australia" at bounding box center [169, 132] width 112 height 11
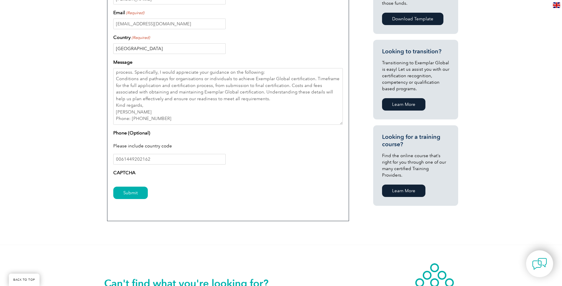
scroll to position [283, 0]
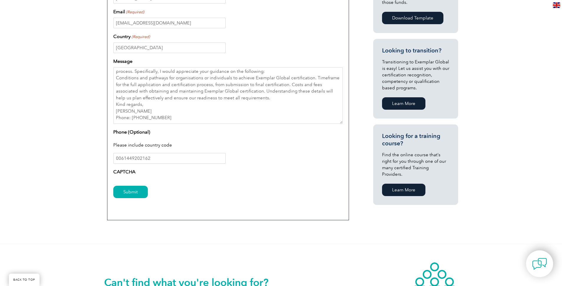
click at [121, 184] on div "Submit" at bounding box center [228, 193] width 230 height 26
click at [130, 194] on input "Submit" at bounding box center [130, 192] width 35 height 12
click at [129, 194] on input "Submit" at bounding box center [130, 192] width 35 height 12
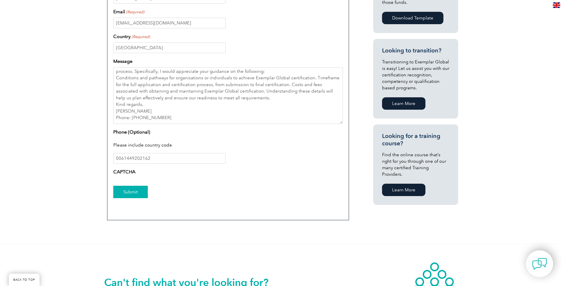
click at [129, 194] on input "Submit" at bounding box center [130, 192] width 35 height 12
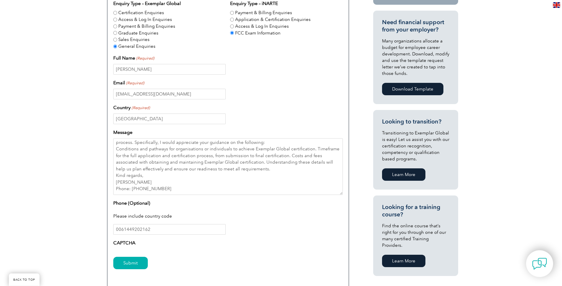
scroll to position [217, 0]
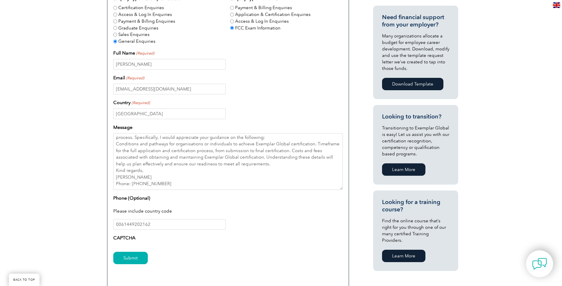
click at [138, 251] on div "Submit" at bounding box center [228, 259] width 230 height 26
click at [135, 259] on input "Submit" at bounding box center [130, 258] width 35 height 12
click at [136, 258] on input "Submit" at bounding box center [130, 258] width 35 height 12
click at [156, 225] on input "0061449202162" at bounding box center [169, 224] width 112 height 11
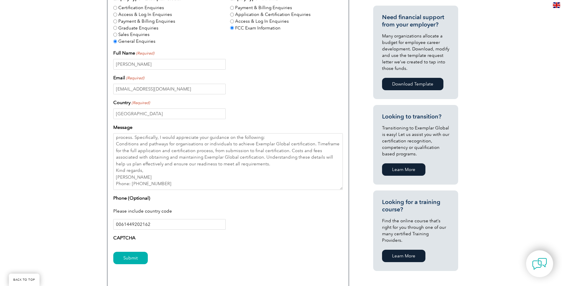
click at [156, 225] on input "0061449202162" at bounding box center [169, 224] width 112 height 11
click at [128, 258] on input "Submit" at bounding box center [130, 258] width 35 height 12
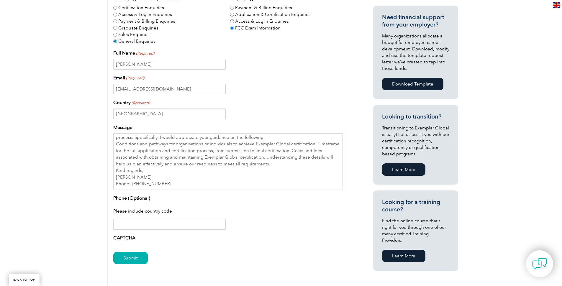
drag, startPoint x: 128, startPoint y: 258, endPoint x: 135, endPoint y: 235, distance: 23.7
click at [128, 257] on input "Submit" at bounding box center [130, 258] width 35 height 12
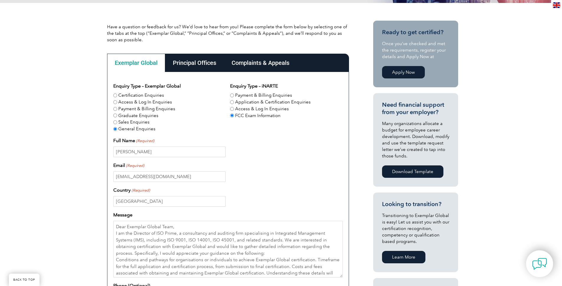
scroll to position [123, 0]
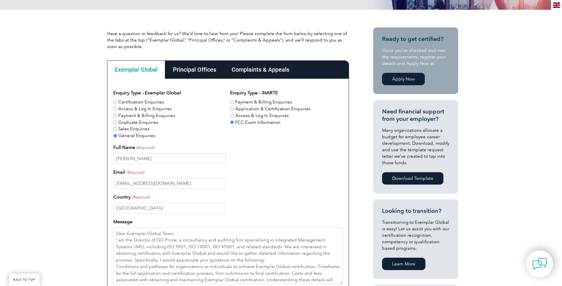
click at [266, 114] on label "Access & Log In Enquiries" at bounding box center [262, 115] width 54 height 7
click at [234, 114] on input "Access & Log In Enquiries" at bounding box center [232, 116] width 4 height 4
radio input "true"
click at [261, 112] on label "Application & Certification Enquiries" at bounding box center [273, 109] width 76 height 7
click at [234, 111] on input "Application & Certification Enquiries" at bounding box center [232, 109] width 4 height 4
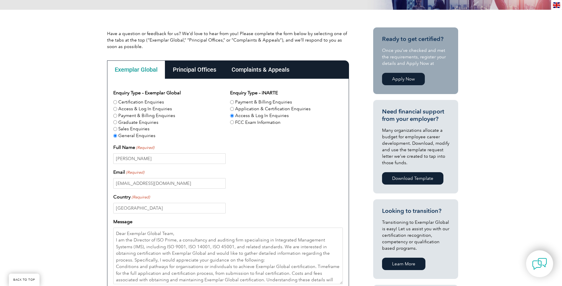
radio input "true"
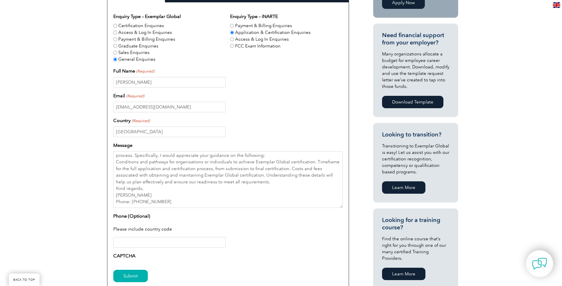
scroll to position [208, 0]
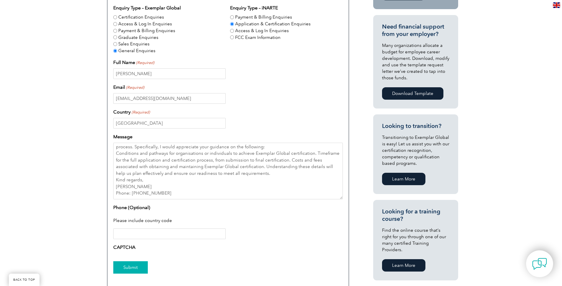
click at [127, 264] on input "Submit" at bounding box center [130, 267] width 35 height 12
click at [132, 267] on input "Submit" at bounding box center [130, 267] width 35 height 12
drag, startPoint x: 132, startPoint y: 267, endPoint x: 130, endPoint y: 253, distance: 13.4
click at [132, 267] on input "Submit" at bounding box center [130, 267] width 35 height 12
